Goal: Transaction & Acquisition: Purchase product/service

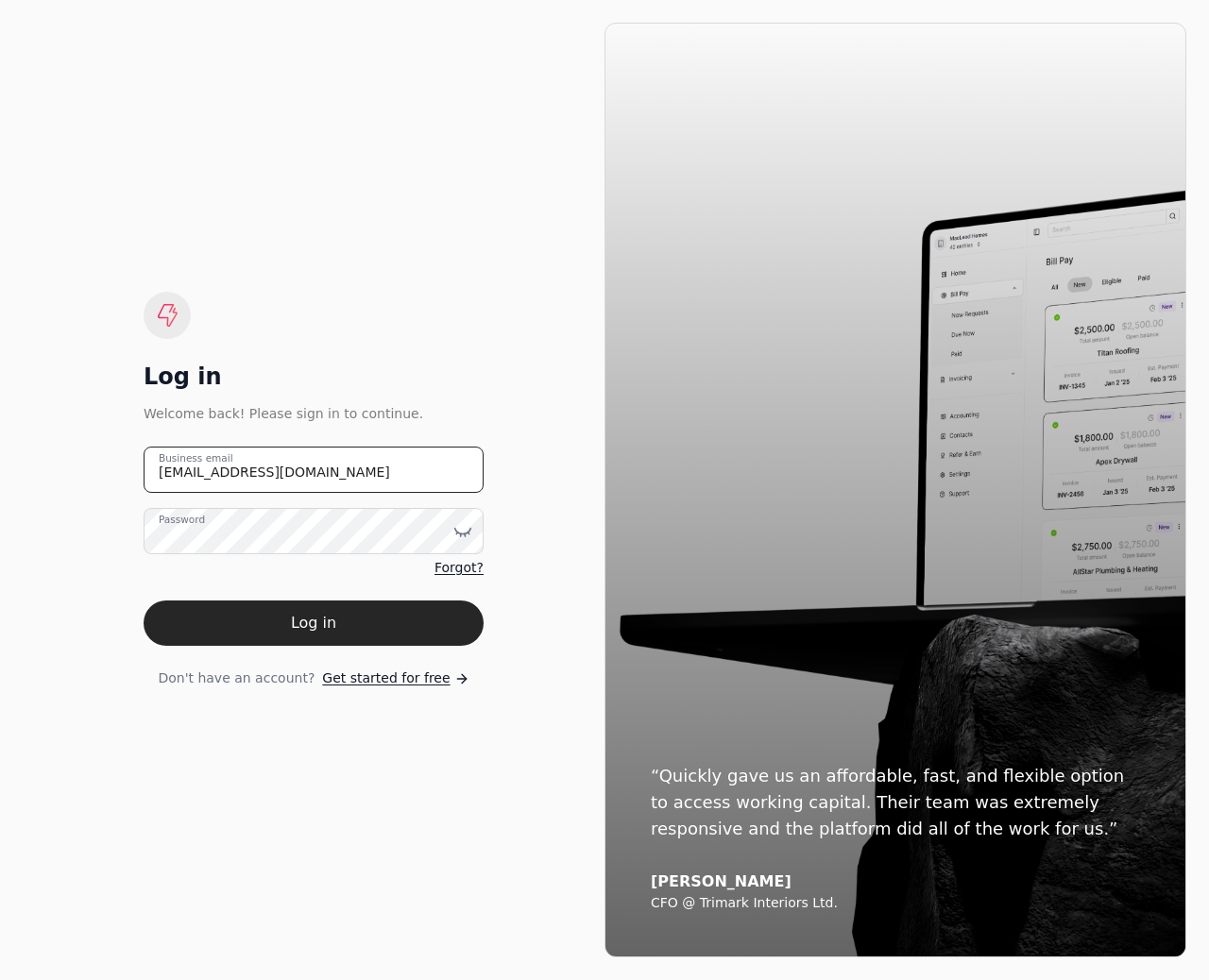
click at [255, 476] on email "team+pitell@helloquickly.com" at bounding box center [314, 469] width 340 height 46
click at [203, 472] on email "team+pitell@helloquickly.com" at bounding box center [314, 469] width 340 height 46
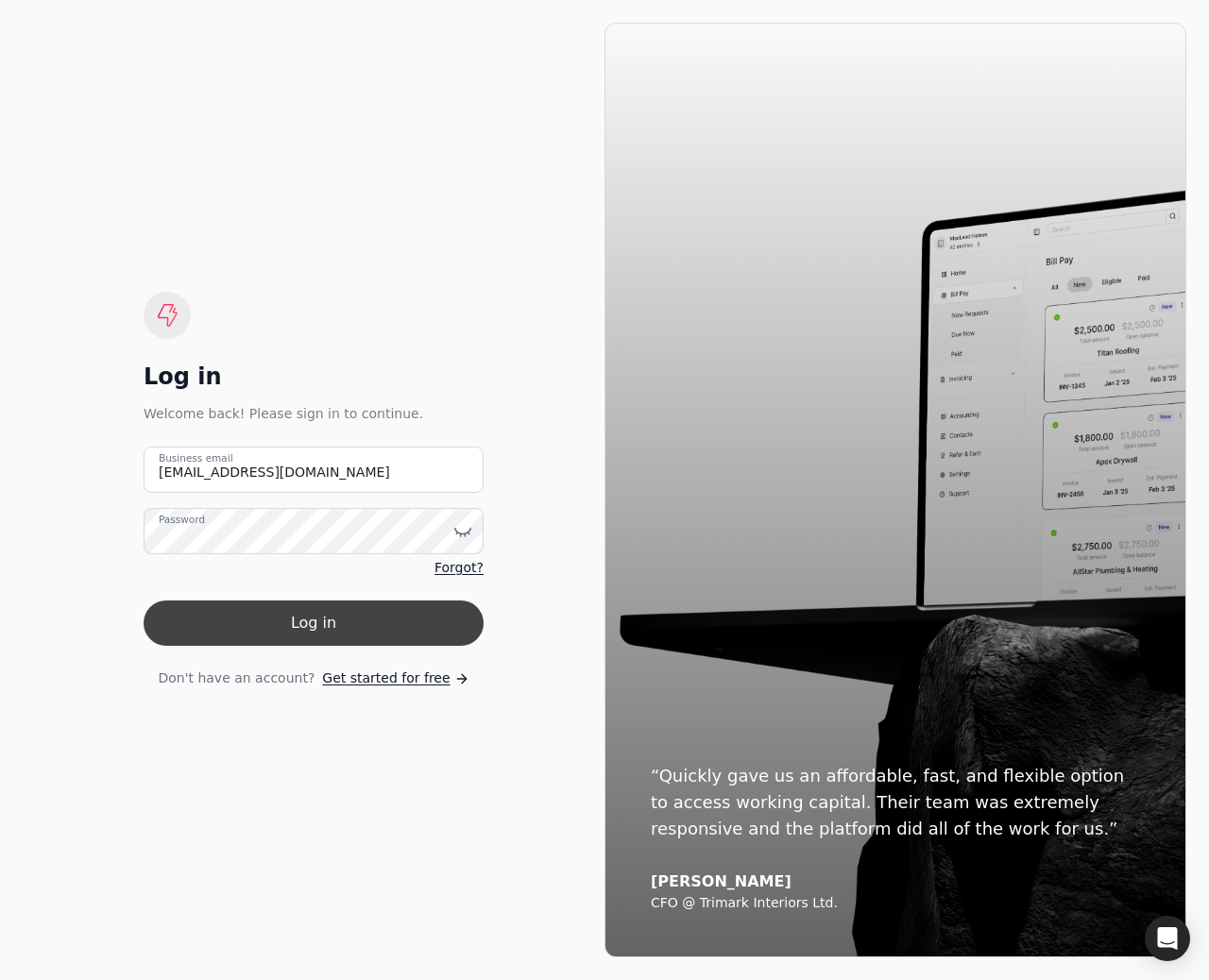
type email "team+bedrock@helloquickly.com"
click at [276, 615] on button "Log in" at bounding box center [314, 624] width 340 height 45
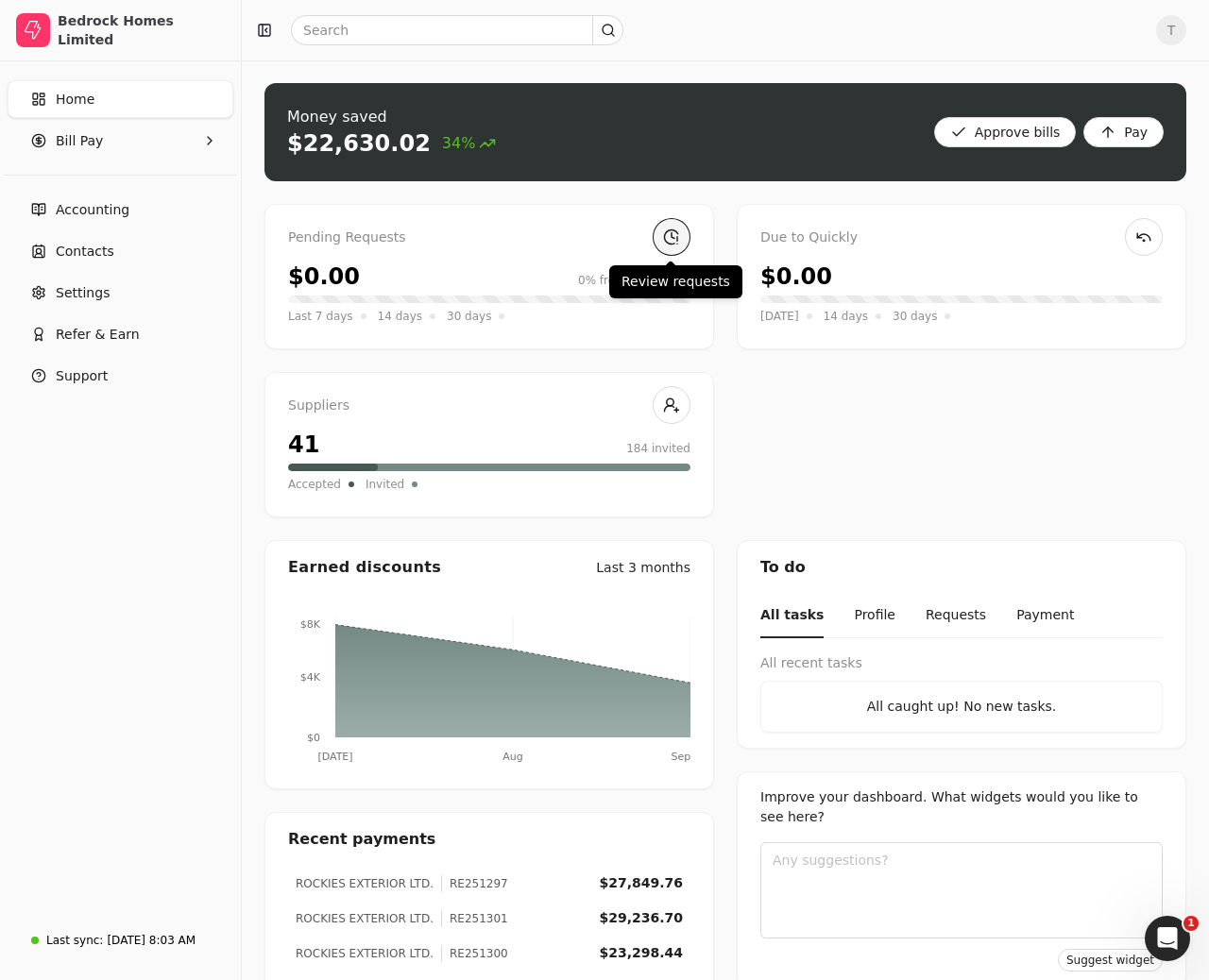
click at [669, 242] on link at bounding box center [671, 237] width 37 height 37
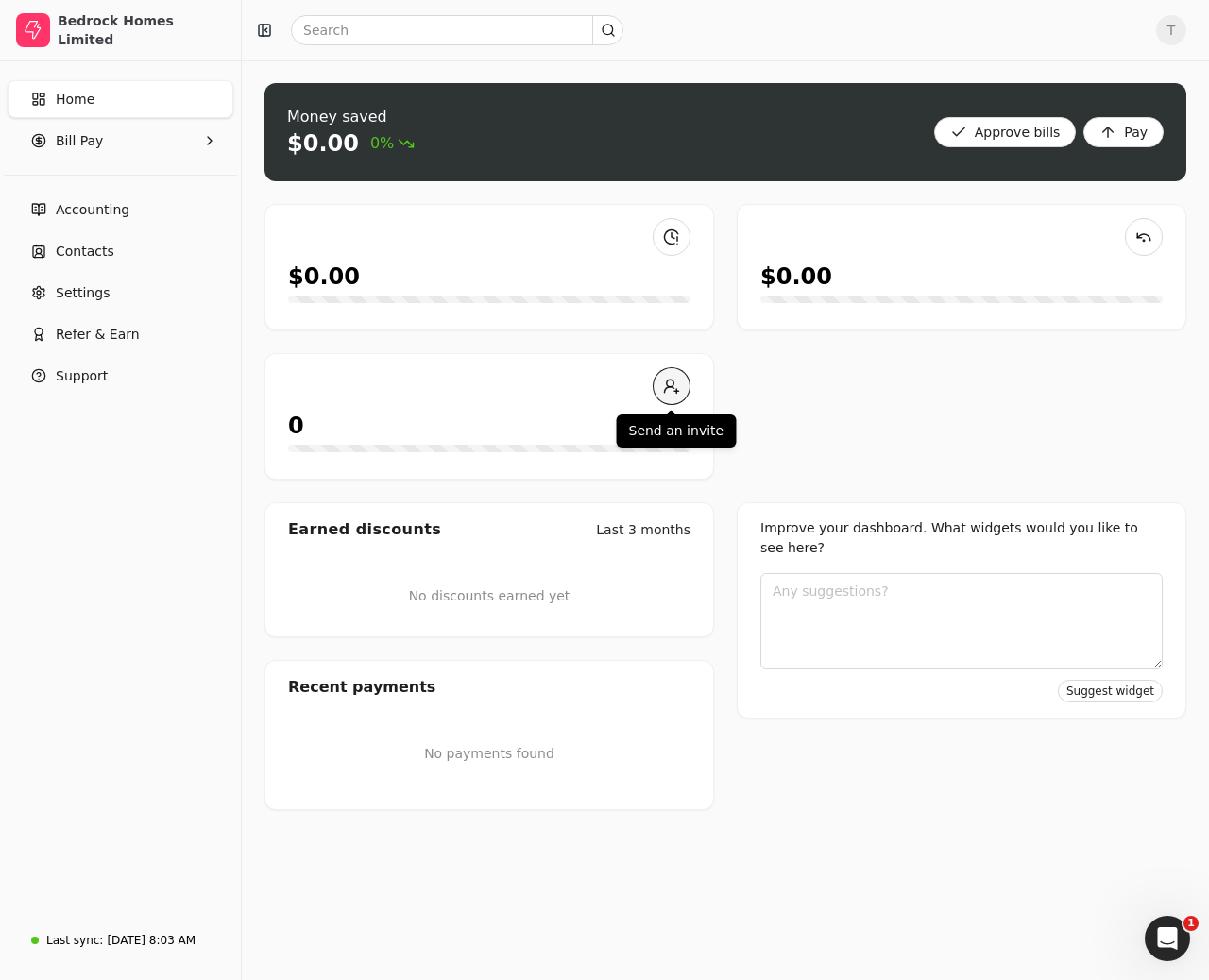
click at [672, 388] on link at bounding box center [671, 386] width 37 height 37
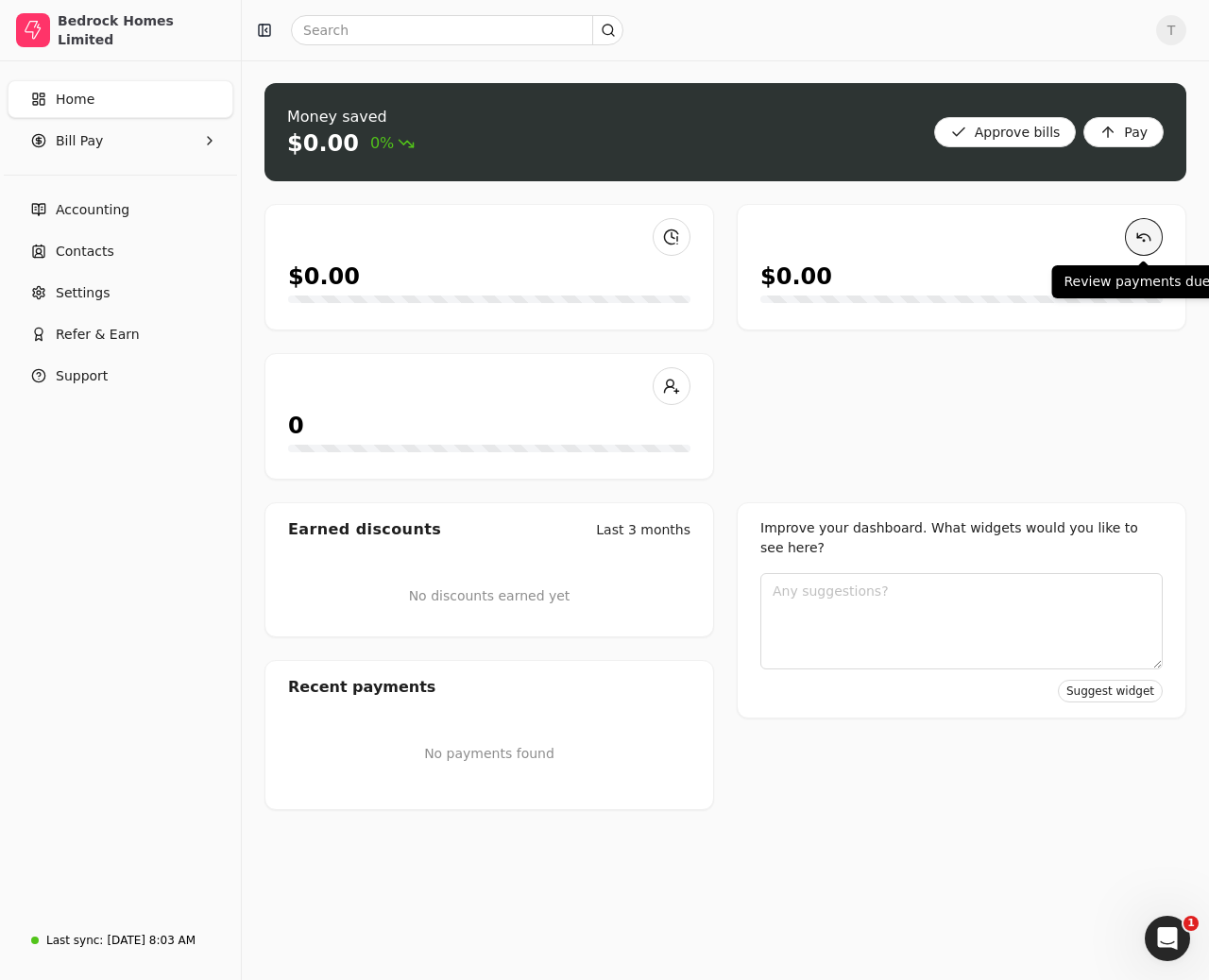
click at [1137, 230] on link at bounding box center [1143, 237] width 37 height 37
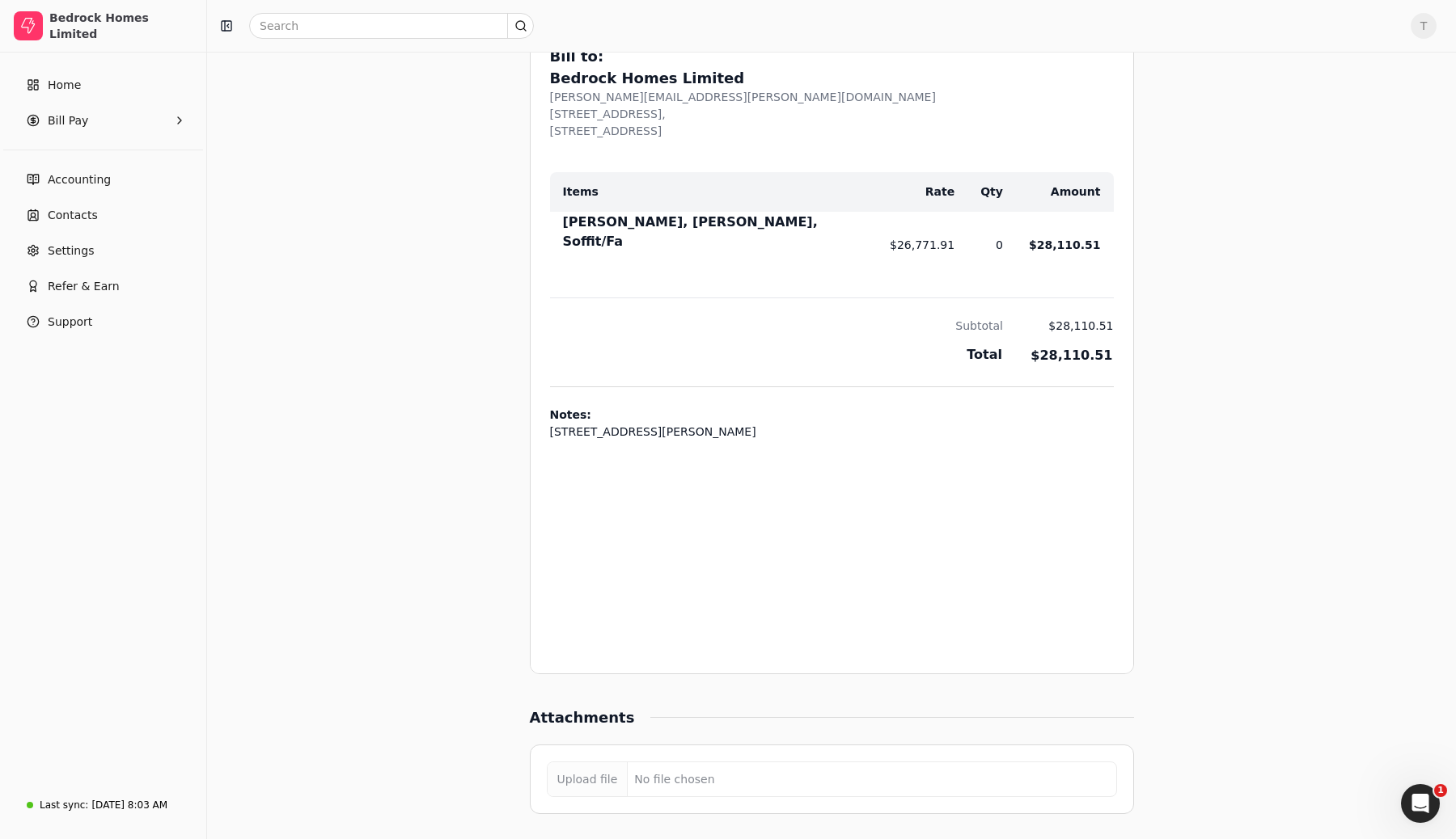
scroll to position [1353, 0]
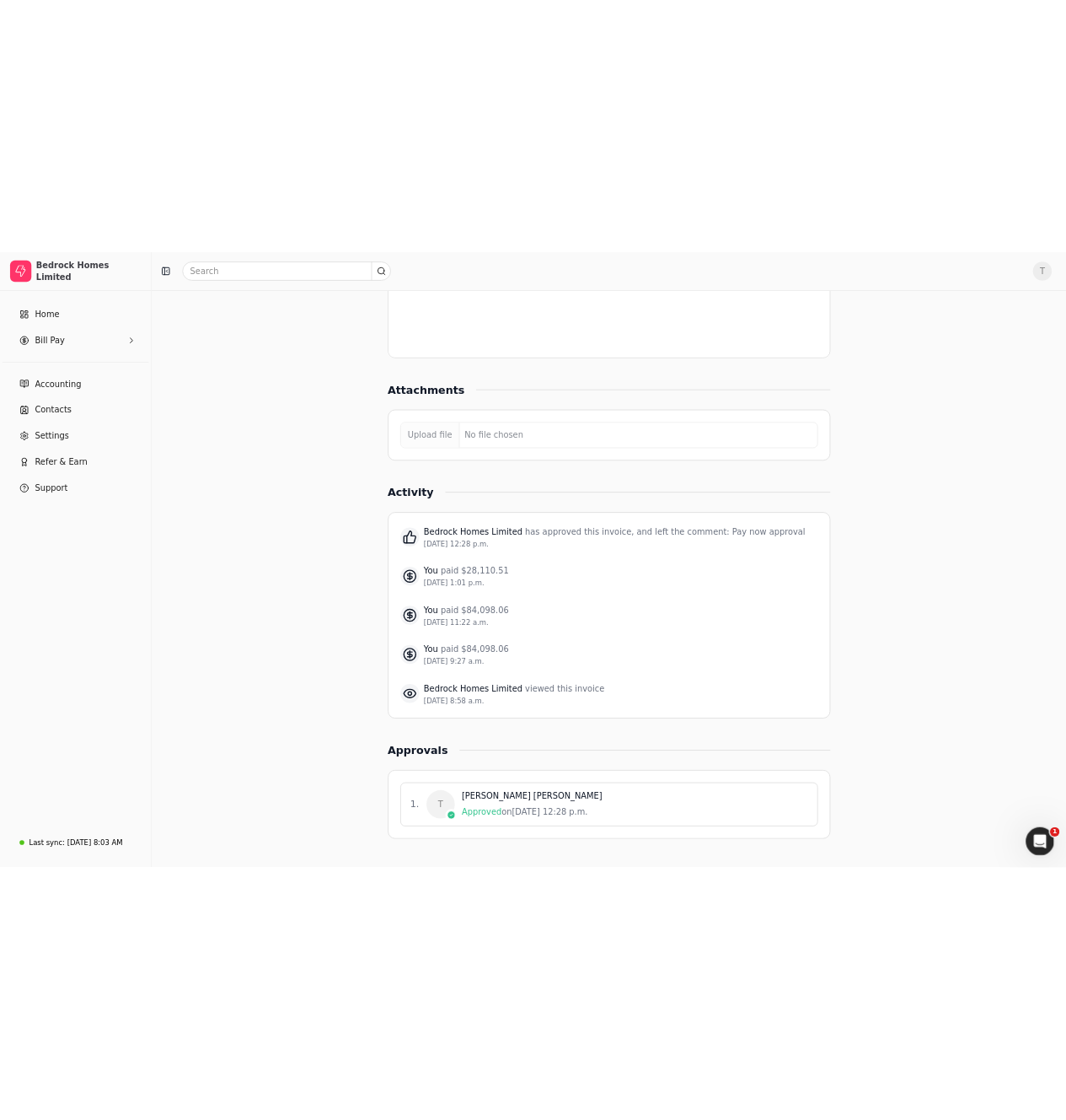
scroll to position [1167, 0]
